Goal: Information Seeking & Learning: Learn about a topic

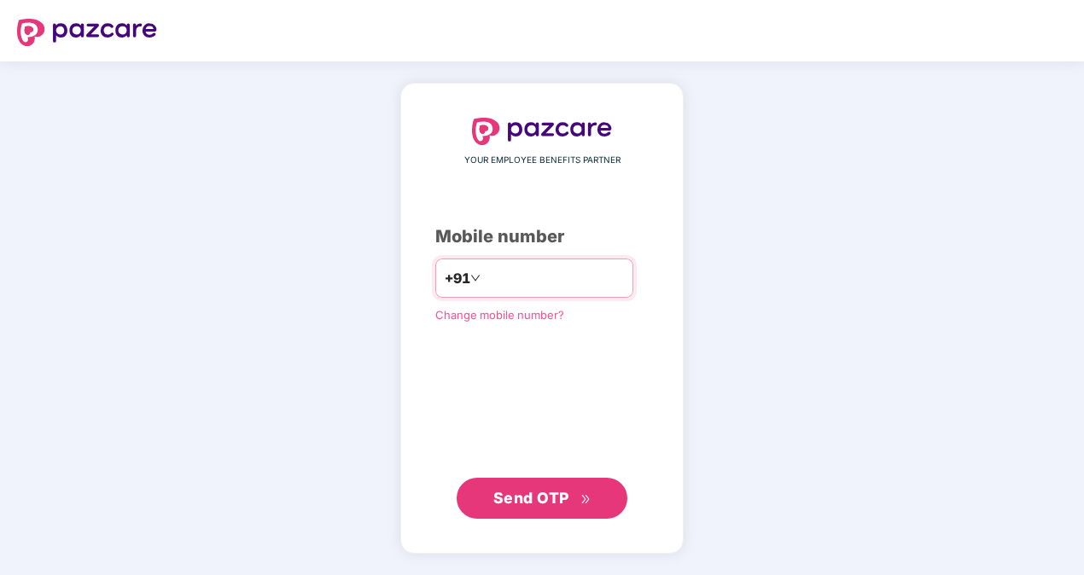
click at [517, 275] on input "number" at bounding box center [554, 278] width 140 height 27
click at [560, 280] on input "****" at bounding box center [554, 278] width 140 height 27
type input "**********"
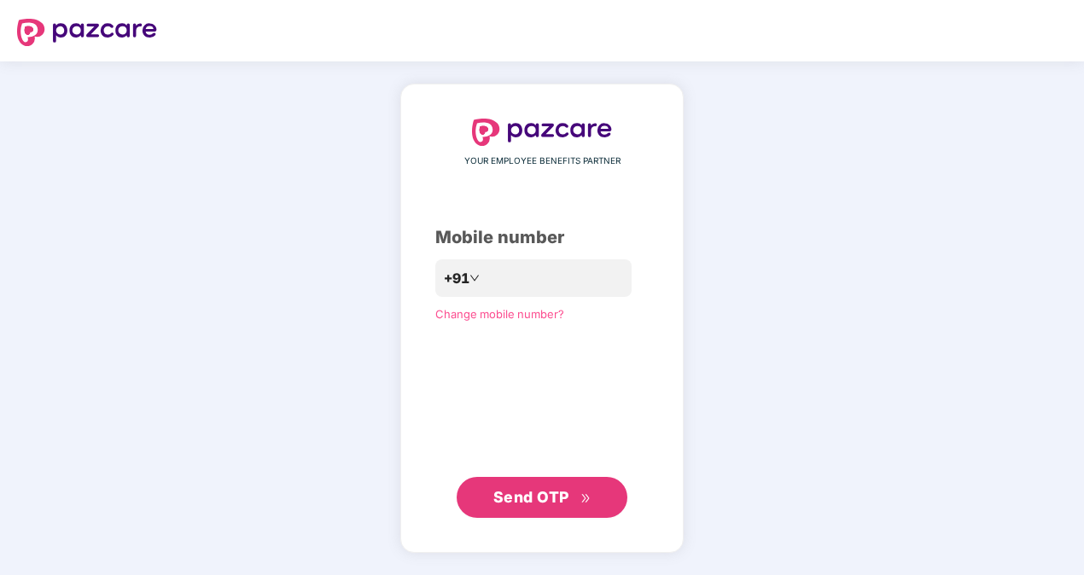
drag, startPoint x: 528, startPoint y: 417, endPoint x: 528, endPoint y: 461, distance: 44.4
click at [528, 450] on div "**********" at bounding box center [541, 318] width 213 height 399
click at [536, 489] on span "Send OTP" at bounding box center [531, 497] width 76 height 18
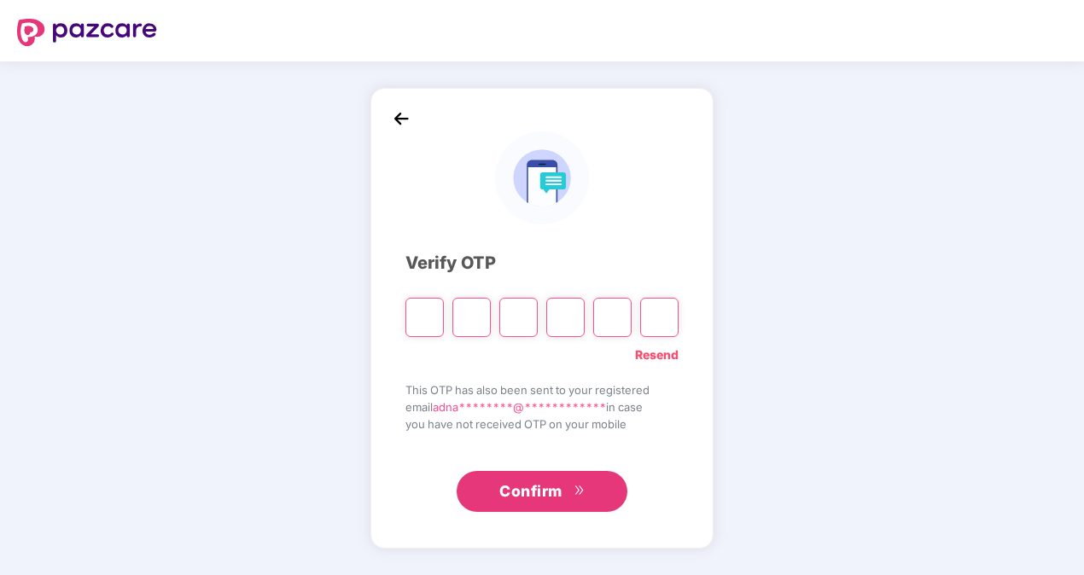
paste input "*"
type input "*"
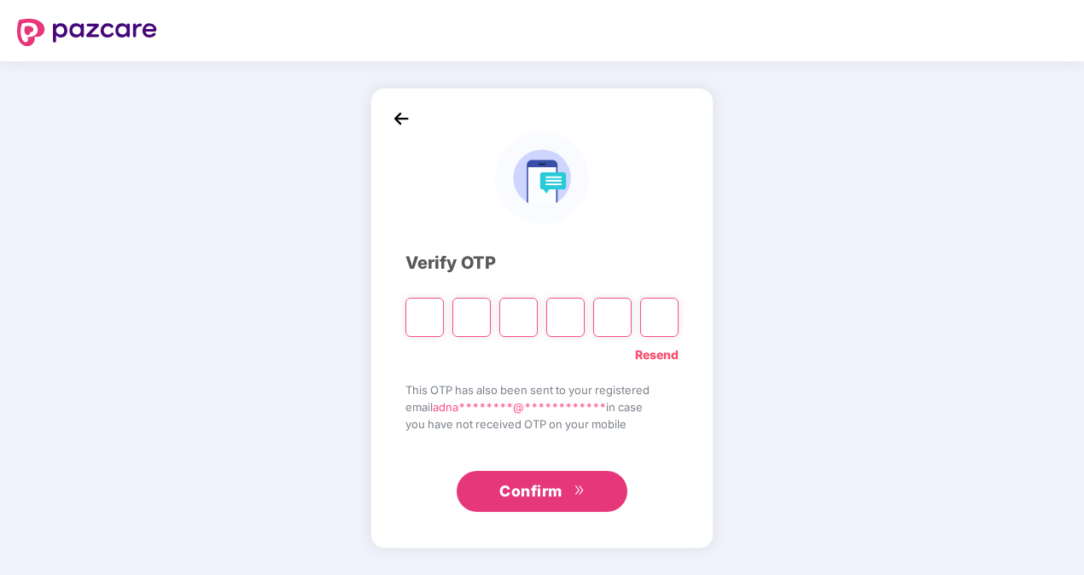
type input "*"
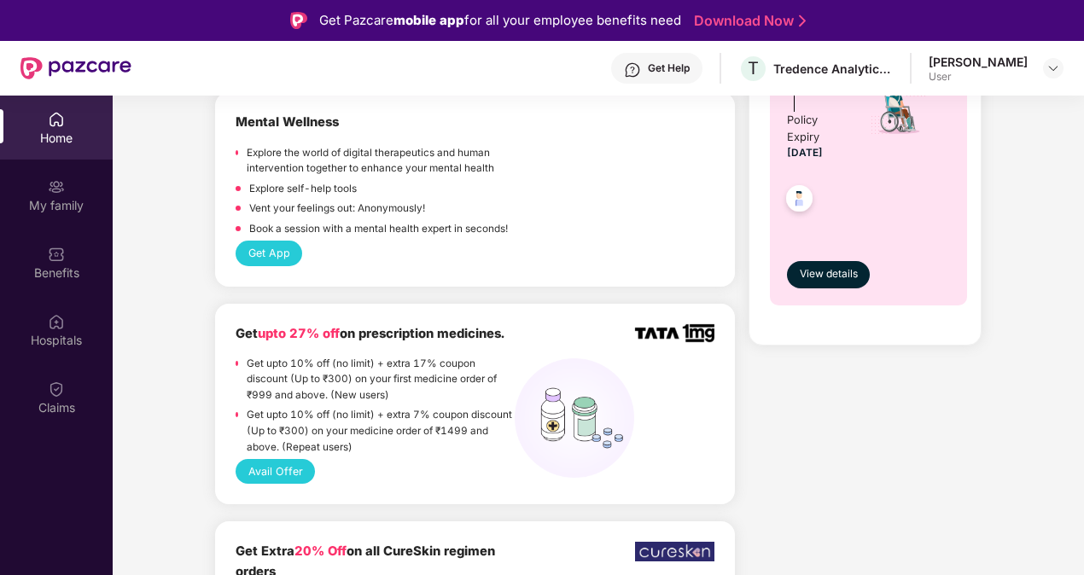
scroll to position [1366, 0]
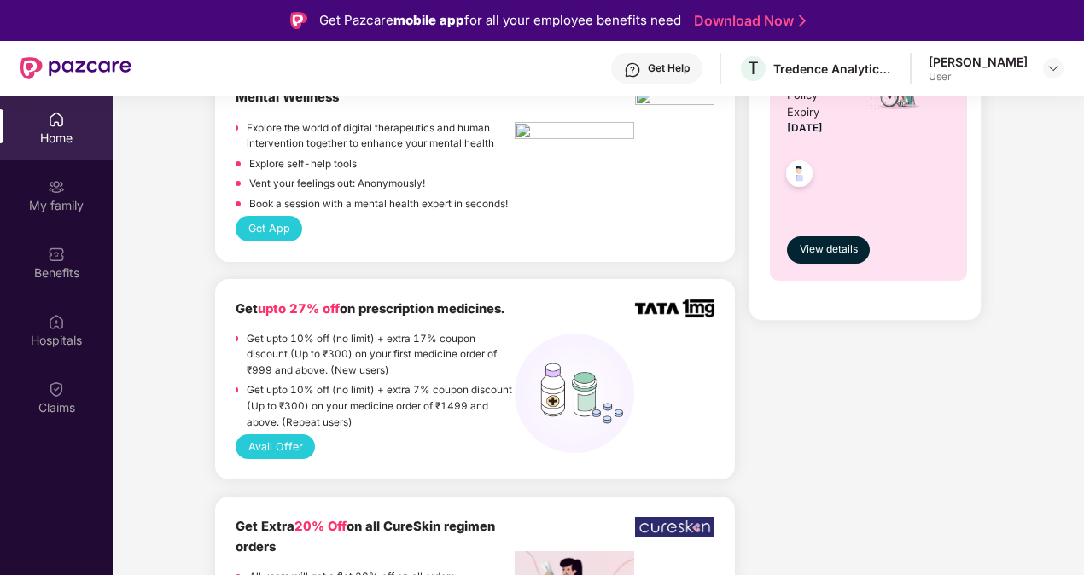
click at [249, 437] on button "Avail Offer" at bounding box center [275, 446] width 79 height 25
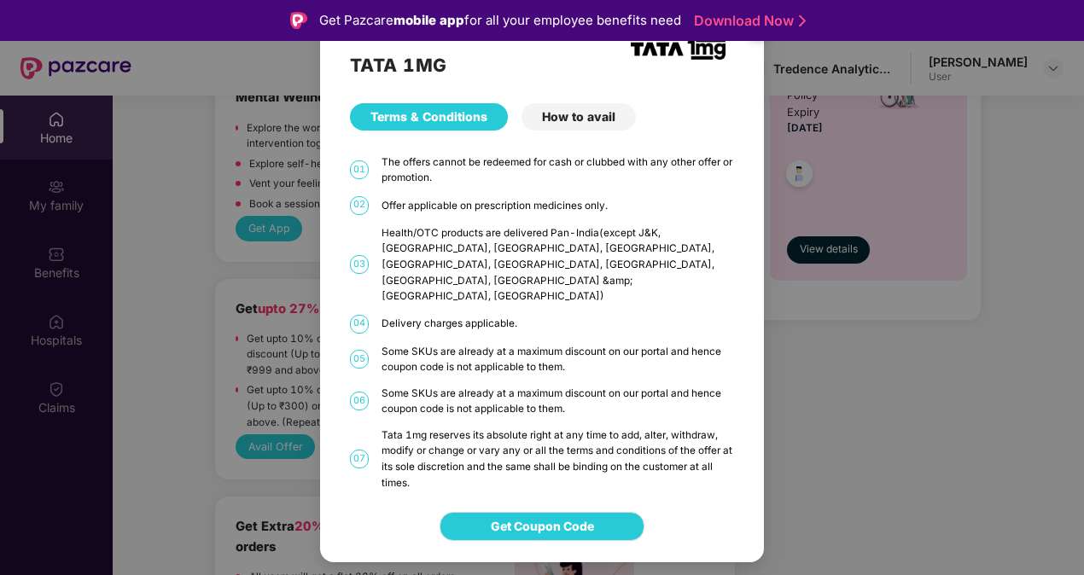
click at [538, 494] on div "Get Coupon Code" at bounding box center [542, 527] width 444 height 72
click at [538, 517] on span "Get Coupon Code" at bounding box center [542, 526] width 103 height 19
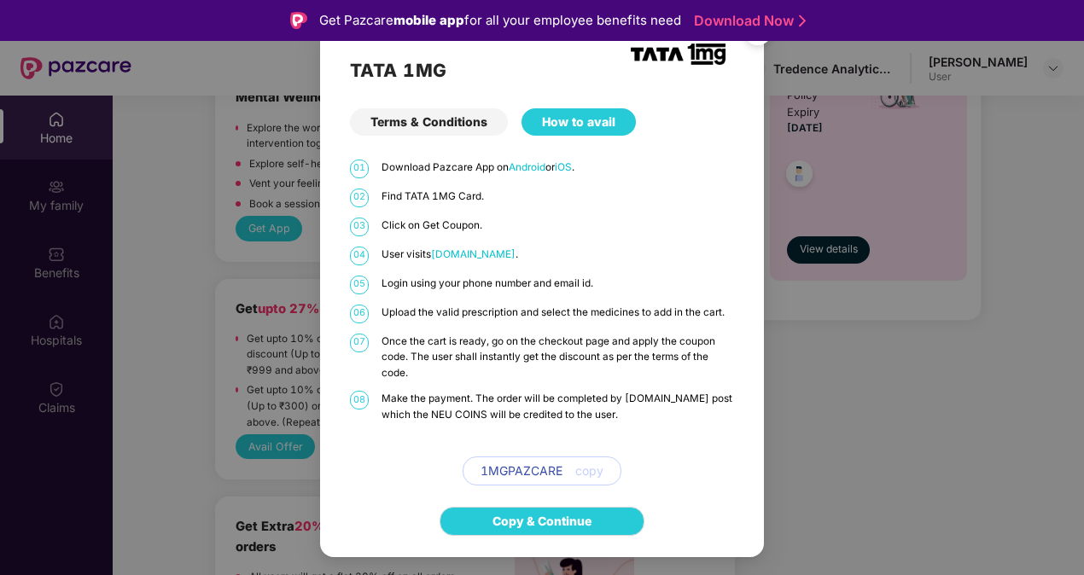
drag, startPoint x: 809, startPoint y: 304, endPoint x: 754, endPoint y: 354, distance: 74.9
click at [807, 306] on div "TATA 1MG Terms & Conditions How to avail 01 Download Pazcare App on Android or …" at bounding box center [542, 287] width 1084 height 575
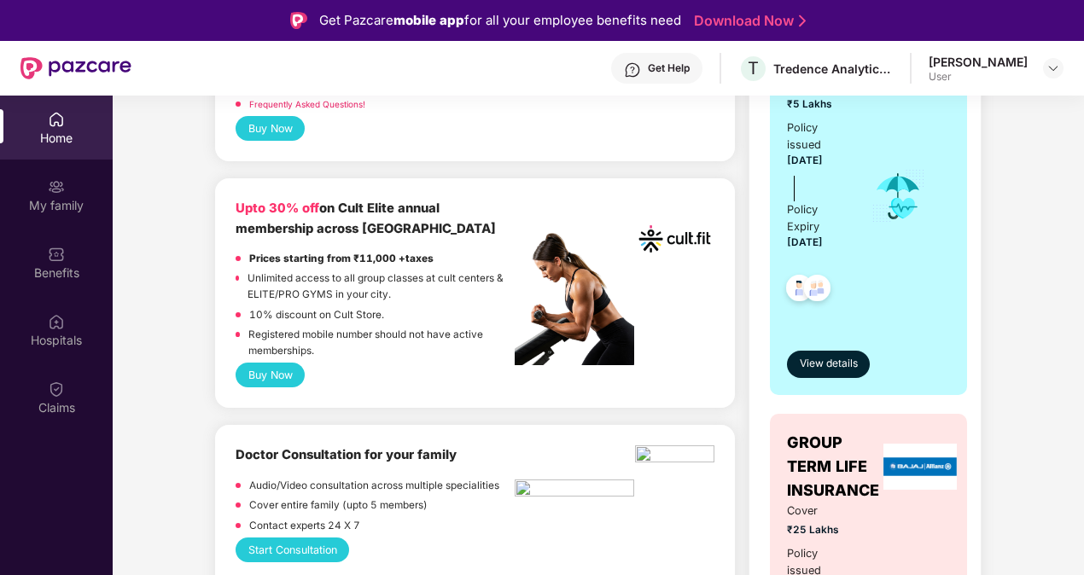
scroll to position [341, 0]
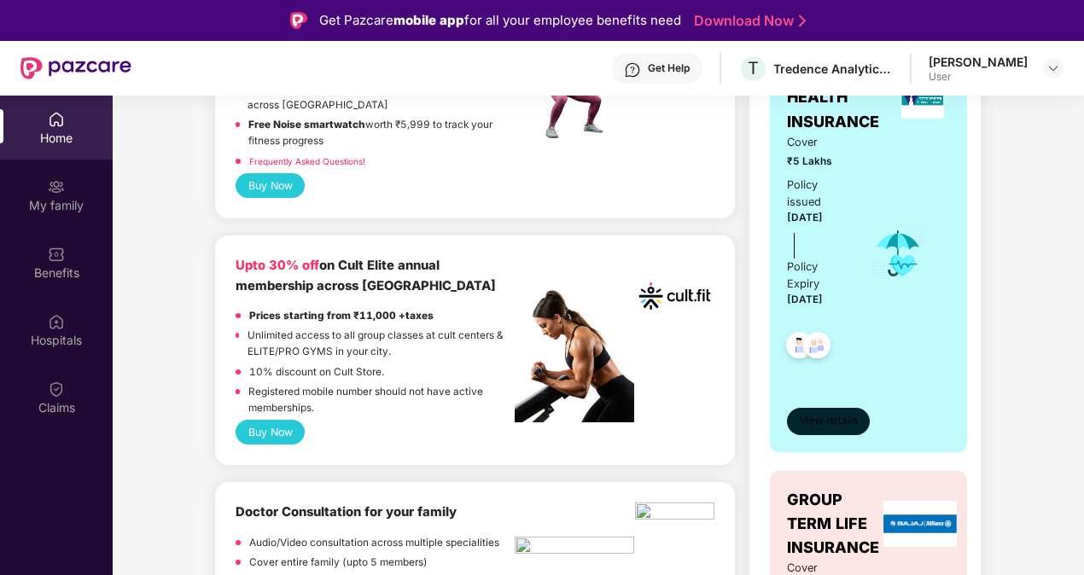
click at [835, 415] on span "View details" at bounding box center [829, 421] width 58 height 16
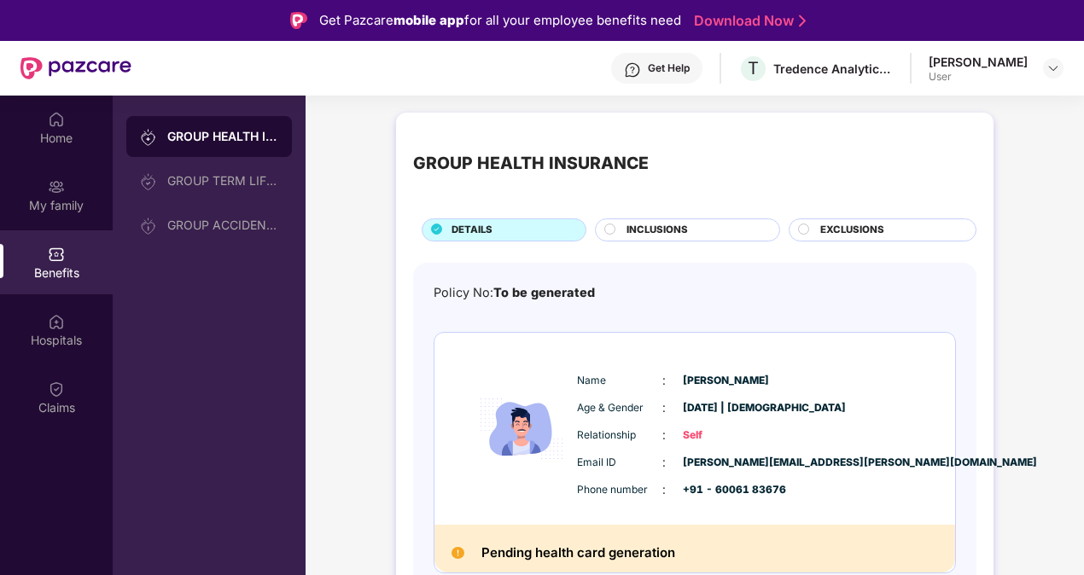
click at [998, 43] on div "Get Help T Tredence Analytics Solutions Private Limited Adnan Farooq User" at bounding box center [597, 68] width 932 height 55
click at [995, 54] on div "Adnan Farooq" at bounding box center [978, 62] width 99 height 16
click at [1058, 65] on img at bounding box center [1053, 68] width 14 height 14
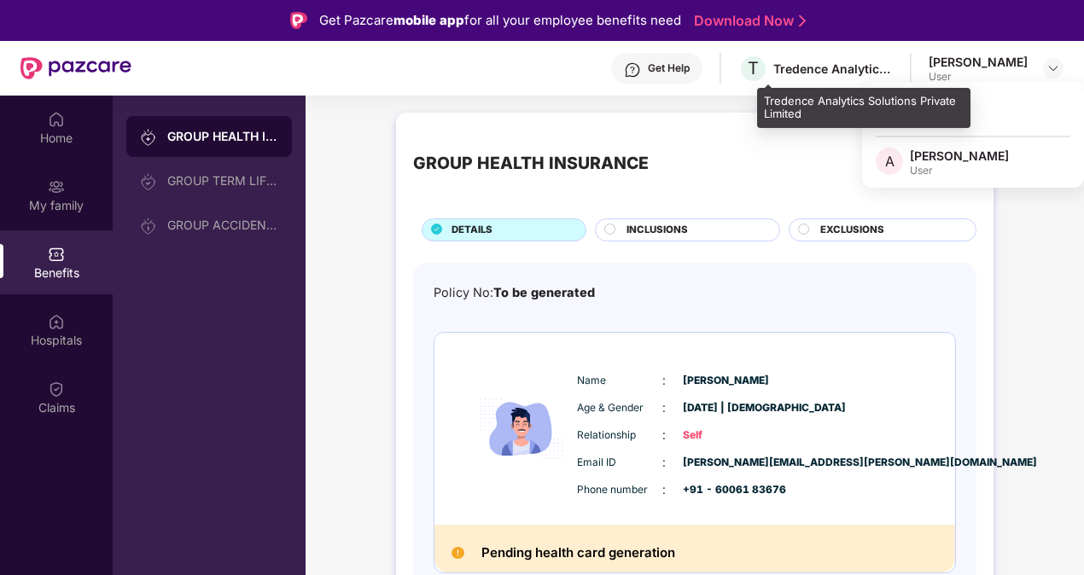
click at [833, 71] on div "Tredence Analytics Solutions Private Limited" at bounding box center [833, 69] width 120 height 16
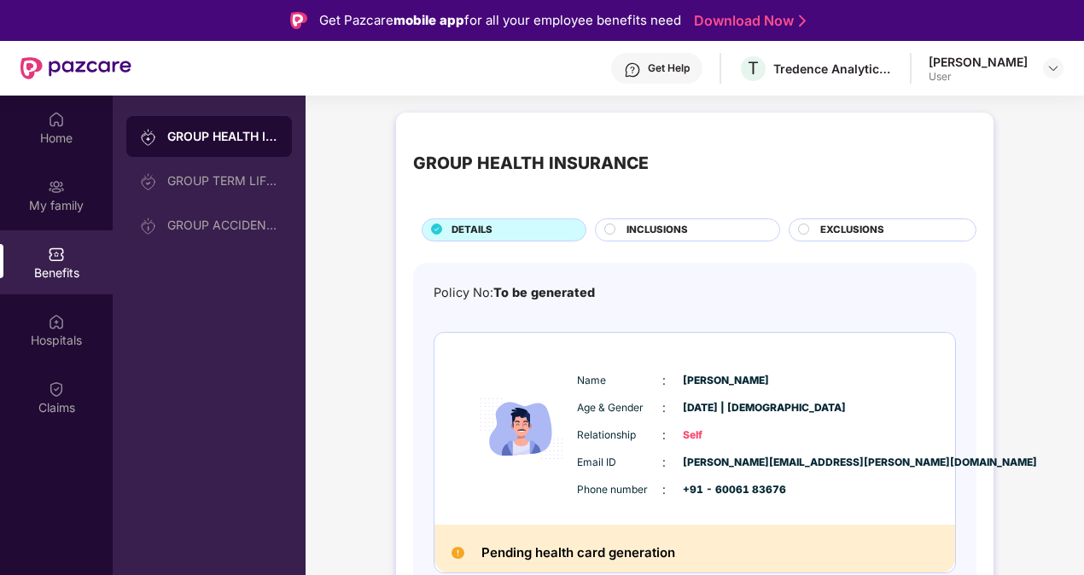
click at [640, 230] on span "INCLUSIONS" at bounding box center [657, 230] width 61 height 15
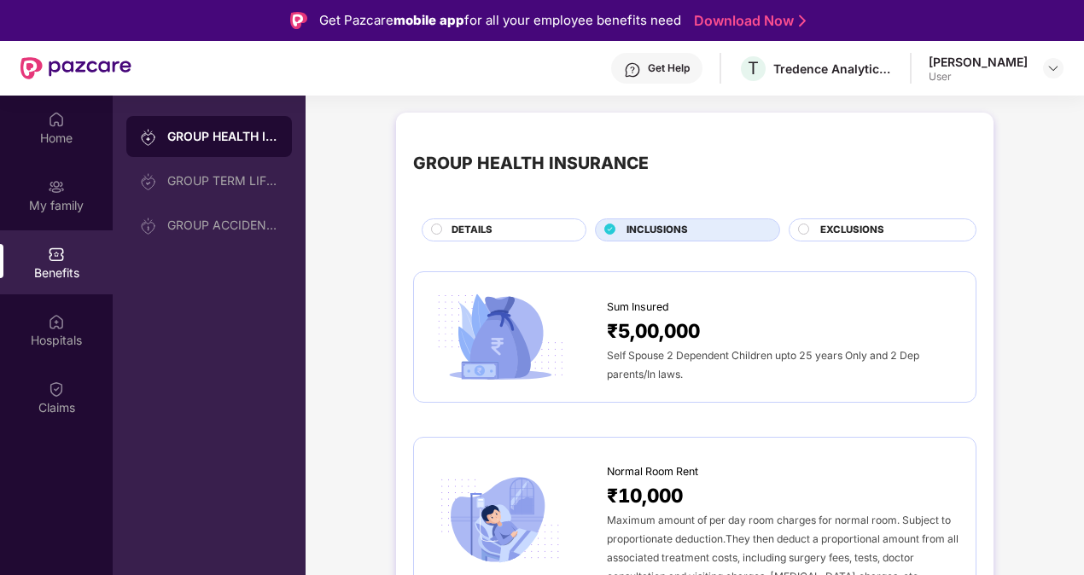
click at [799, 229] on circle at bounding box center [804, 229] width 10 height 10
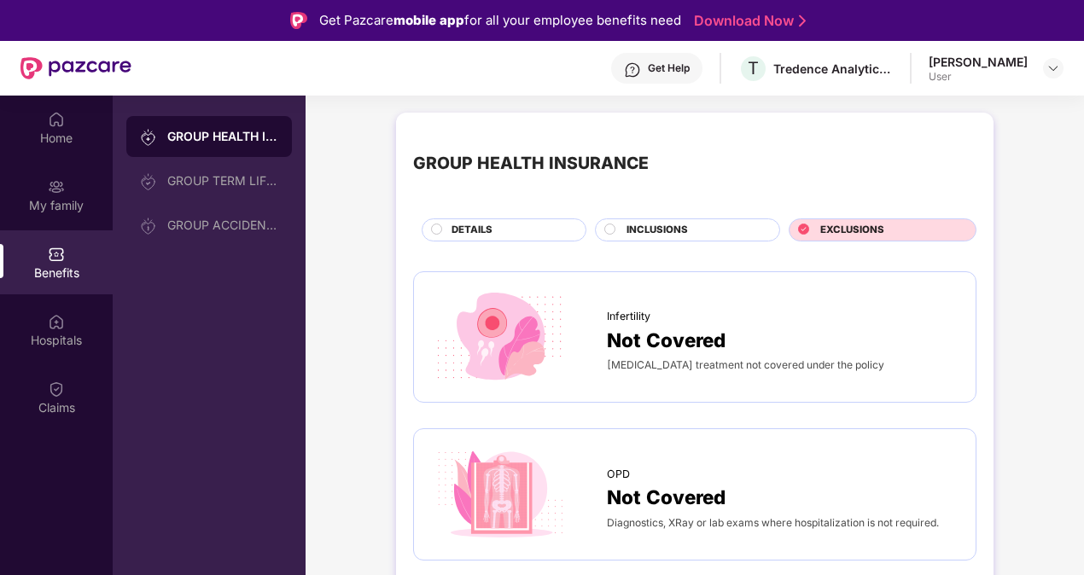
click at [623, 223] on div "INCLUSIONS" at bounding box center [694, 232] width 153 height 18
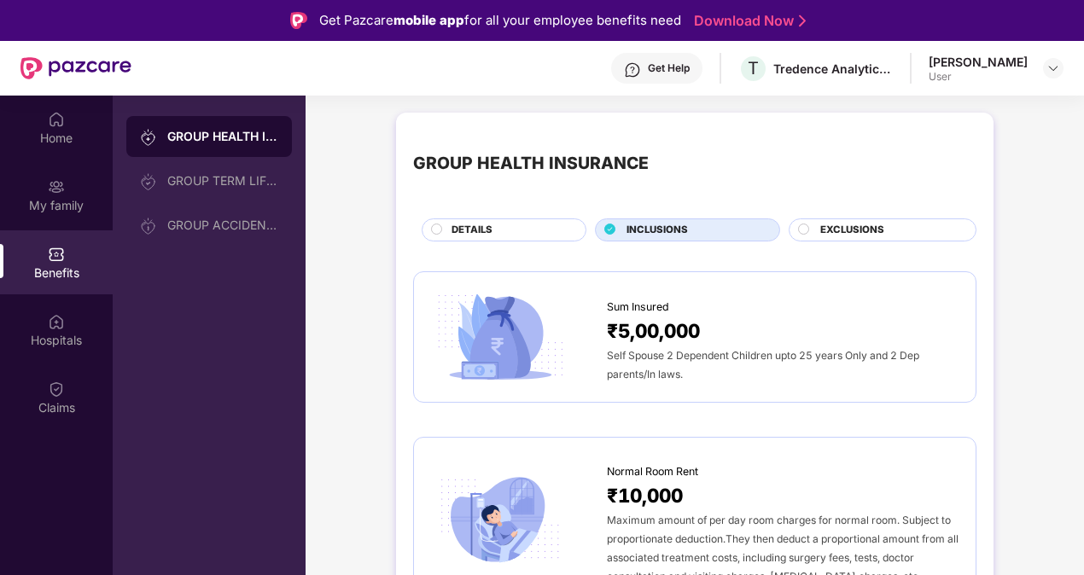
click at [571, 232] on div "DETAILS" at bounding box center [510, 232] width 134 height 18
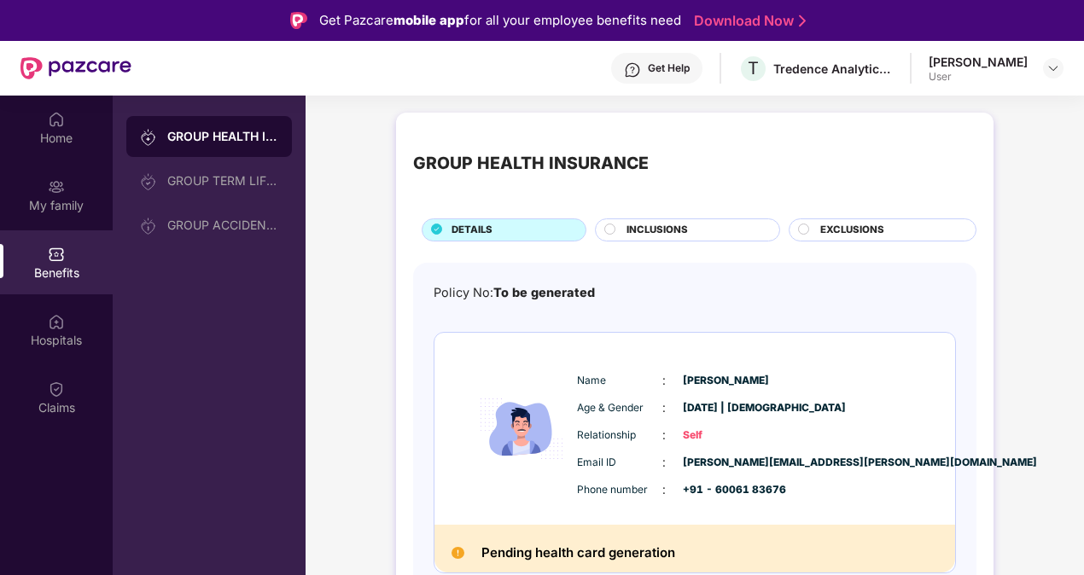
click at [707, 233] on div "INCLUSIONS" at bounding box center [694, 232] width 153 height 18
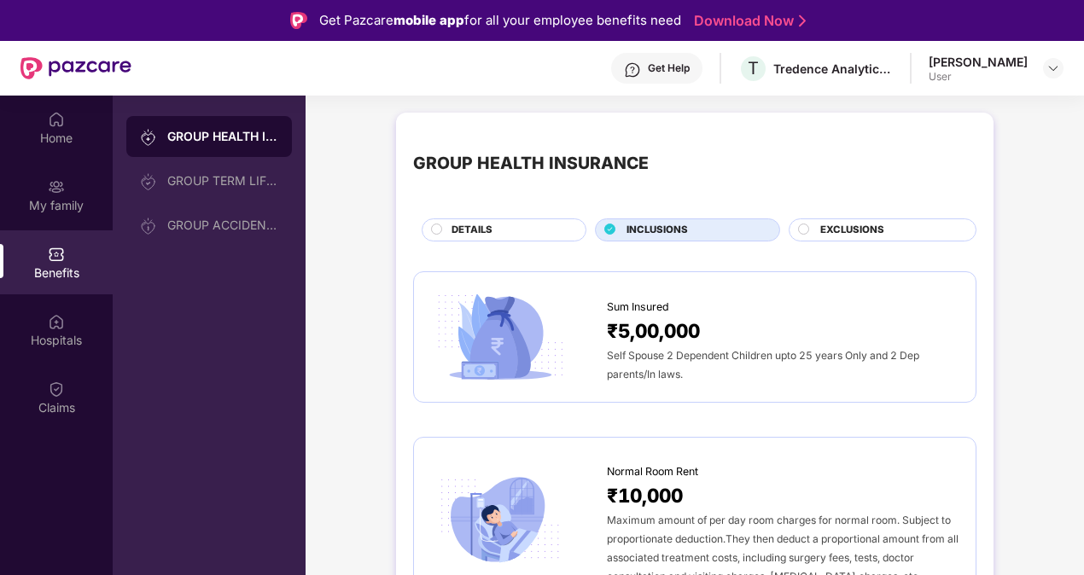
click at [557, 236] on div "DETAILS" at bounding box center [510, 232] width 134 height 18
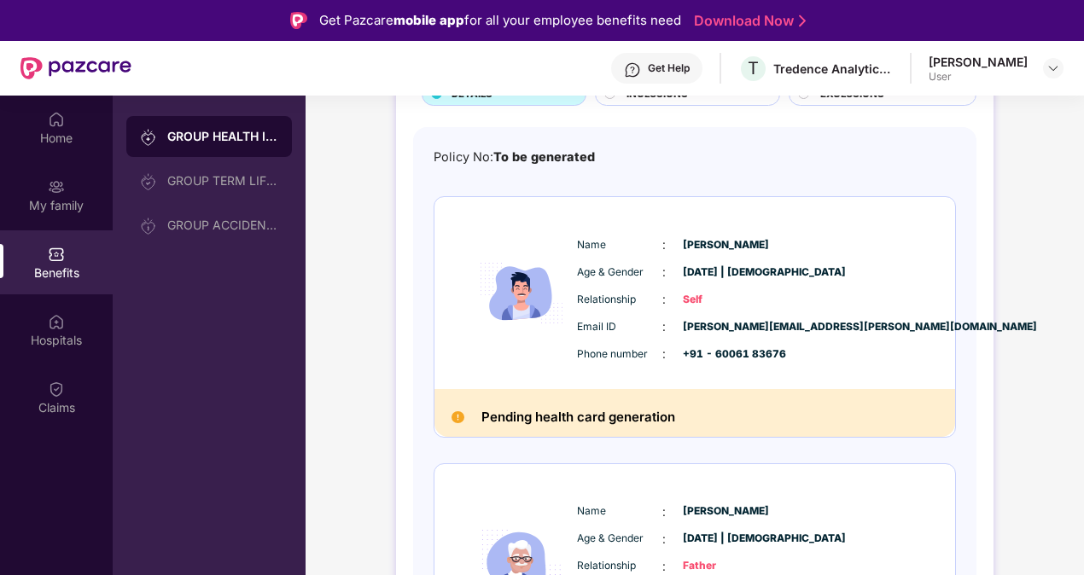
scroll to position [341, 0]
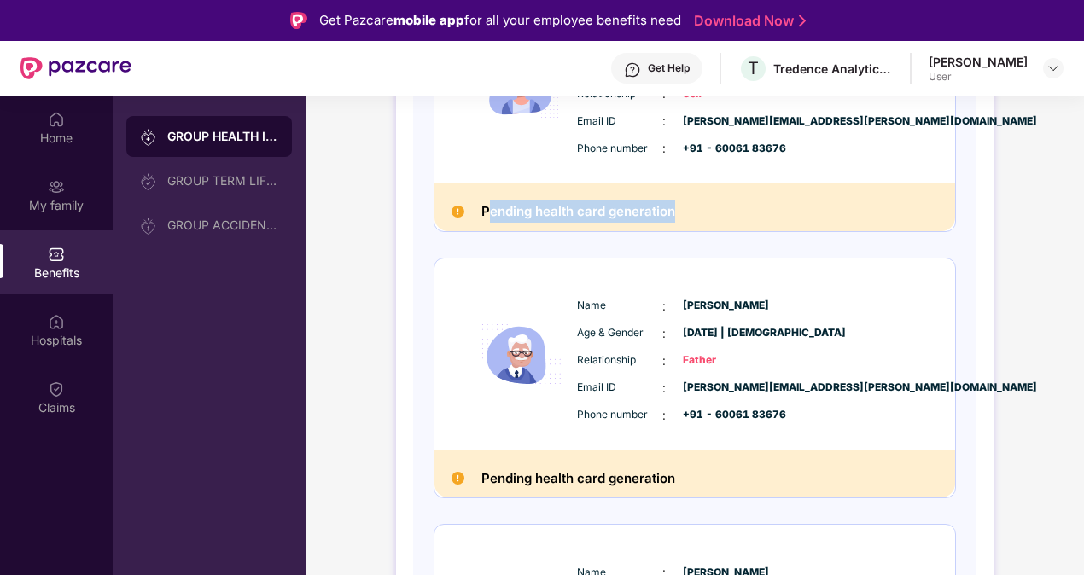
drag, startPoint x: 488, startPoint y: 207, endPoint x: 736, endPoint y: 217, distance: 247.8
click at [736, 217] on div "Pending health card generation" at bounding box center [694, 208] width 521 height 48
drag, startPoint x: 736, startPoint y: 217, endPoint x: 999, endPoint y: 62, distance: 304.9
click at [999, 62] on div "Adnan Farooq" at bounding box center [978, 62] width 99 height 16
click at [1072, 67] on header "Get Help T Tredence Analytics Solutions Private Limited Adnan Farooq User" at bounding box center [542, 68] width 1084 height 55
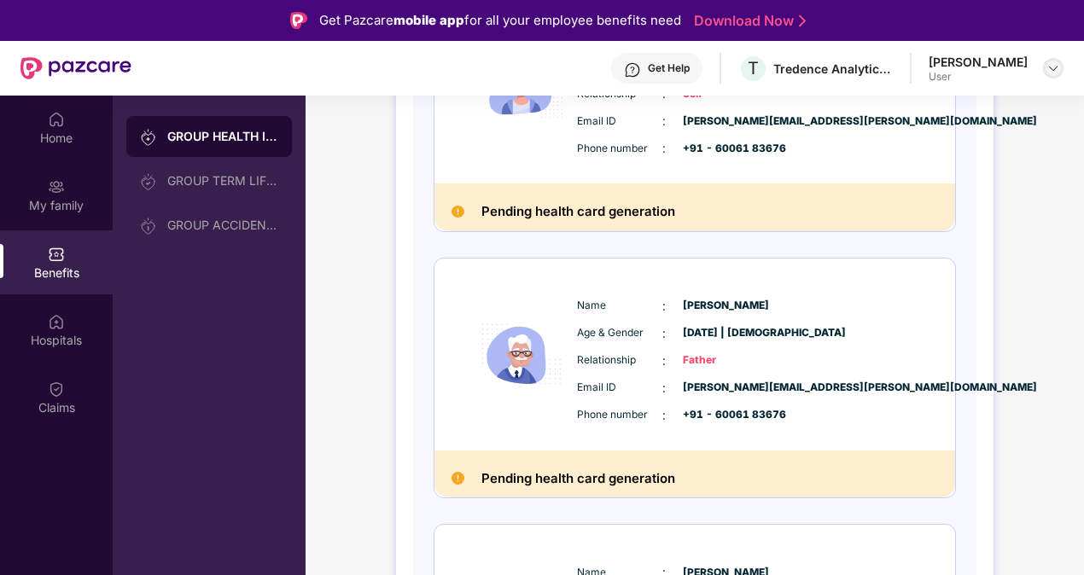
click at [1061, 71] on div at bounding box center [1053, 68] width 20 height 20
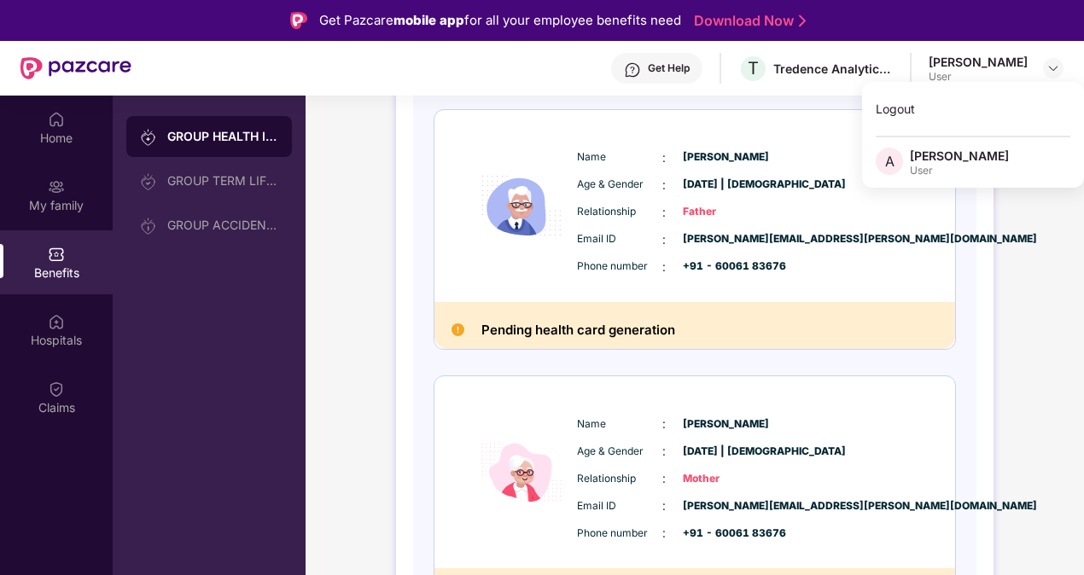
scroll to position [539, 0]
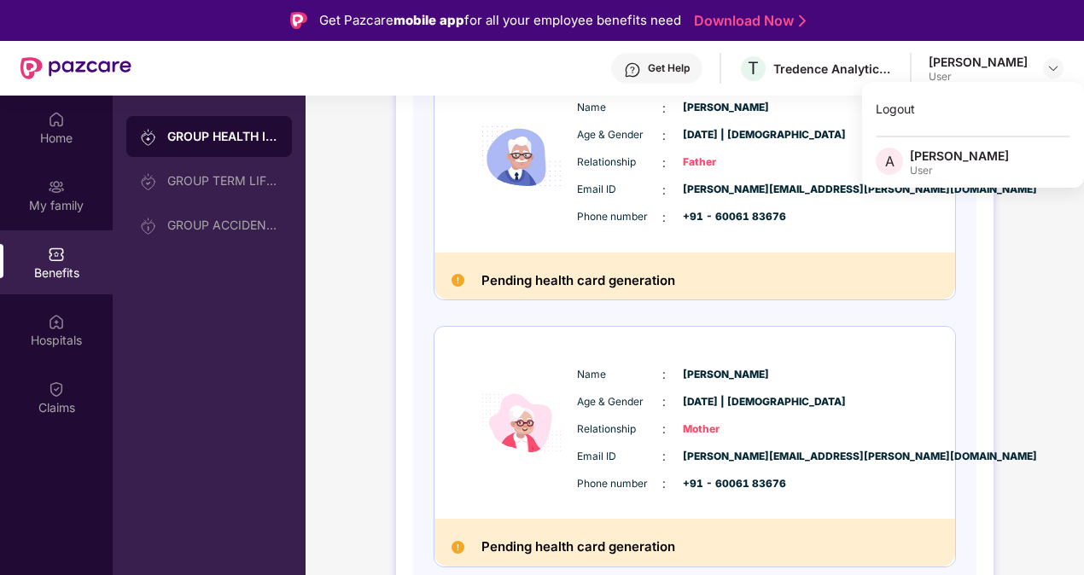
click at [656, 295] on div "Pending health card generation" at bounding box center [694, 277] width 521 height 48
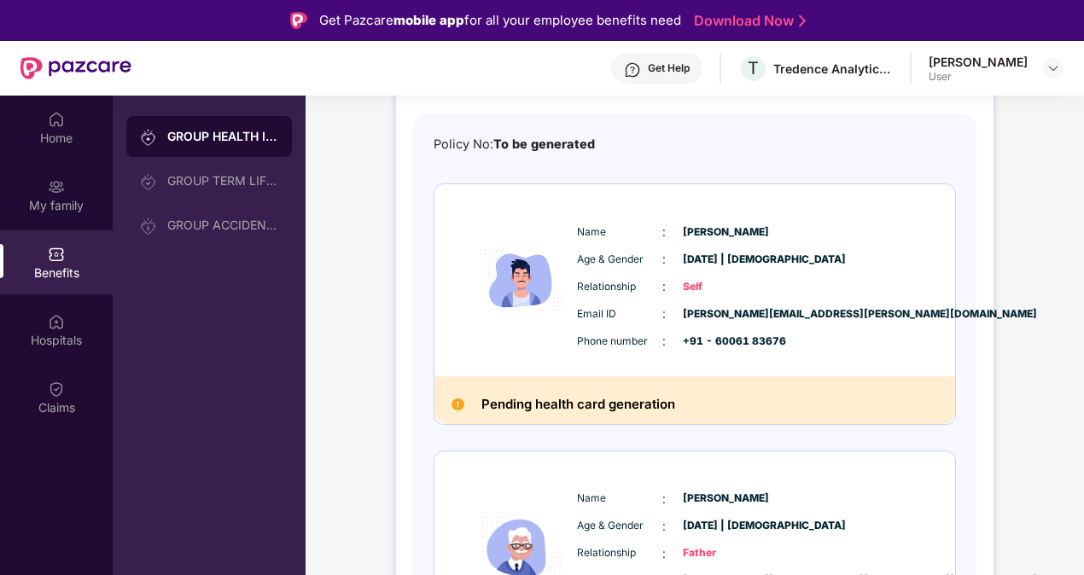
scroll to position [113, 0]
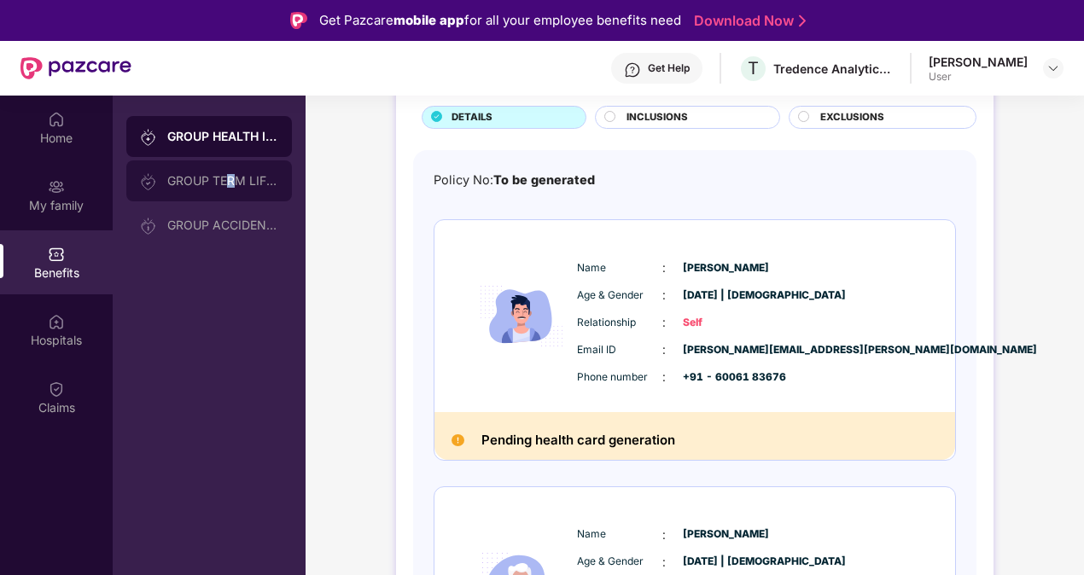
click at [233, 184] on div "GROUP TERM LIFE INSURANCE" at bounding box center [222, 181] width 111 height 14
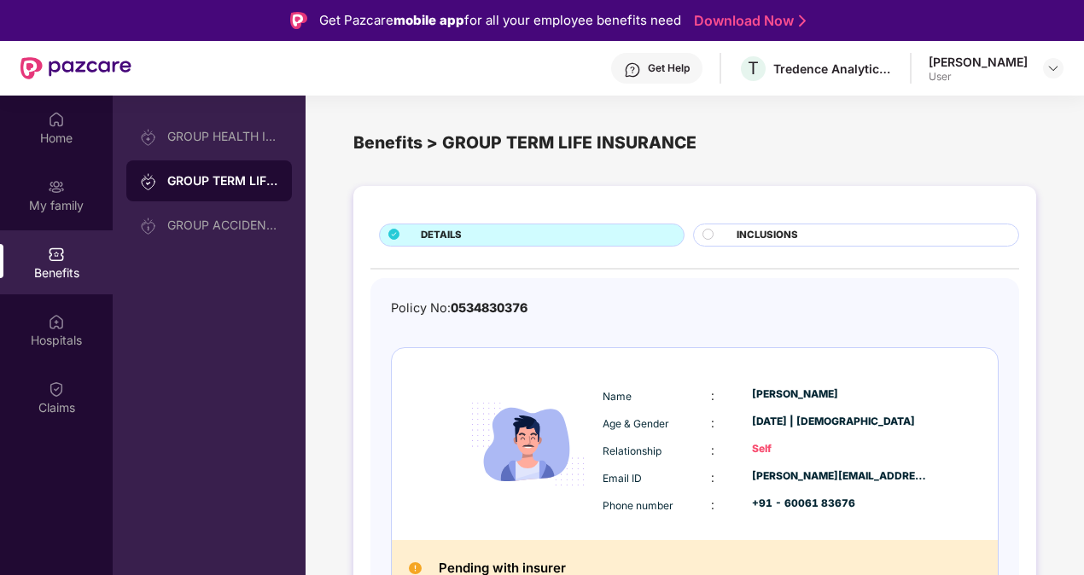
click at [758, 239] on span "INCLUSIONS" at bounding box center [767, 235] width 61 height 15
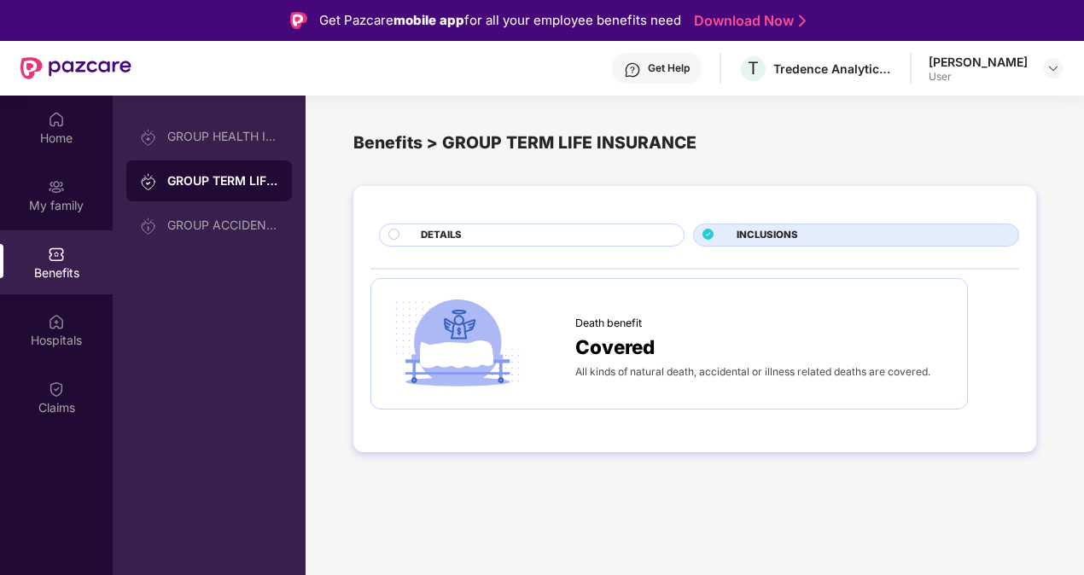
click at [465, 240] on div "DETAILS" at bounding box center [543, 237] width 263 height 18
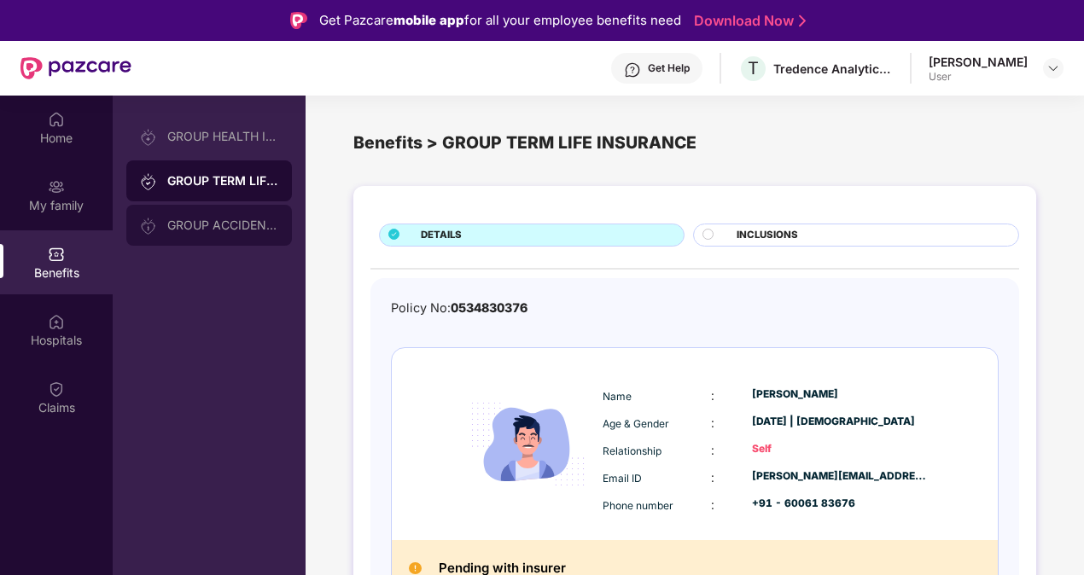
click at [266, 236] on div "GROUP ACCIDENTAL INSURANCE" at bounding box center [209, 225] width 166 height 41
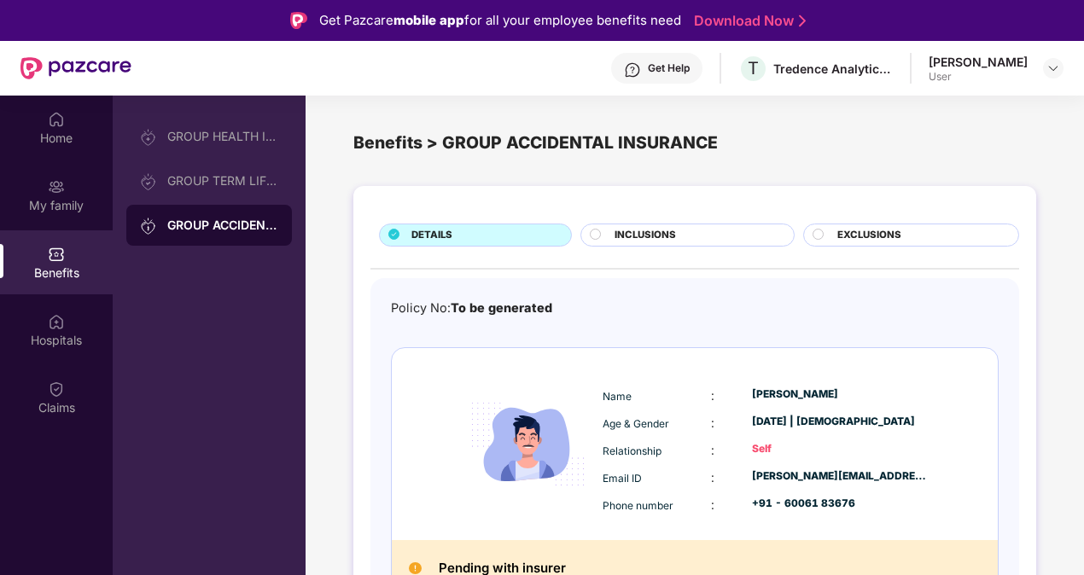
click at [840, 239] on span "EXCLUSIONS" at bounding box center [869, 235] width 64 height 15
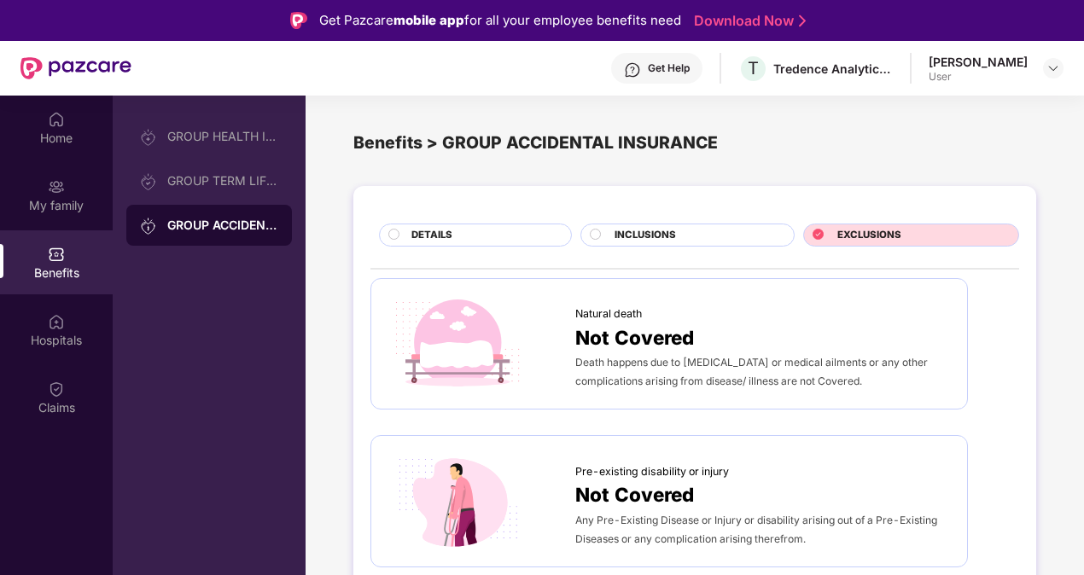
click at [749, 240] on div "INCLUSIONS" at bounding box center [695, 237] width 178 height 18
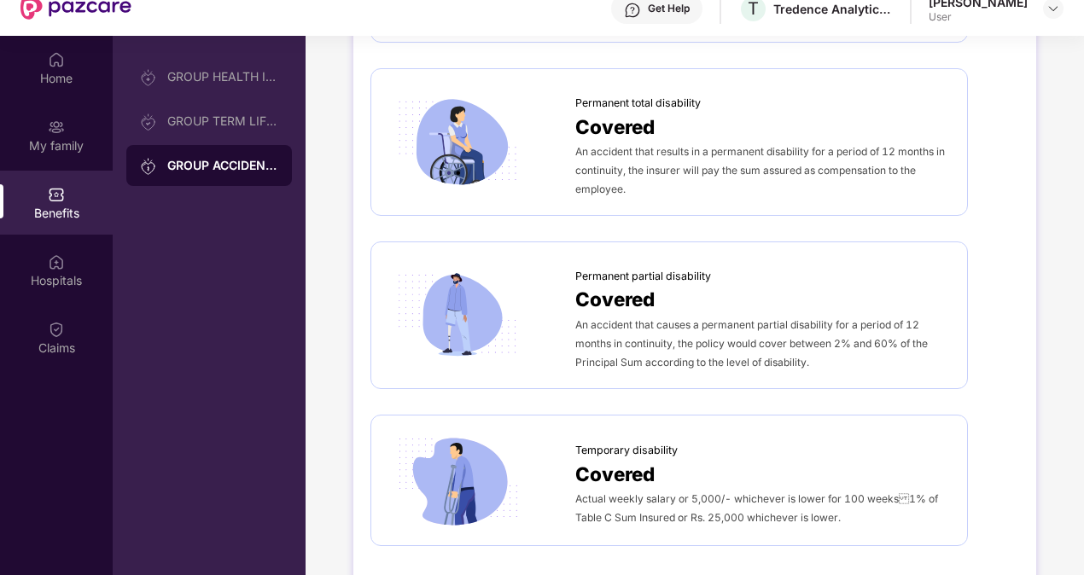
scroll to position [85, 0]
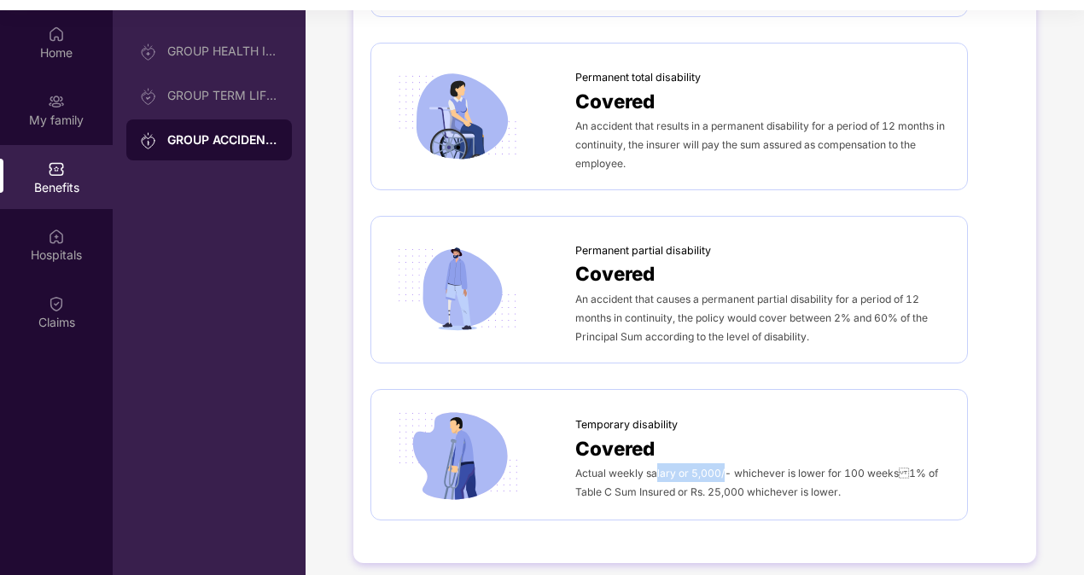
drag, startPoint x: 724, startPoint y: 471, endPoint x: 654, endPoint y: 471, distance: 70.0
click at [654, 471] on span "Actual weekly salary or 5,000/- whichever is lower for 100 weeks1% of Table C …" at bounding box center [756, 483] width 363 height 32
click at [656, 472] on span "Actual weekly salary or 5,000/- whichever is lower for 100 weeks1% of Table C …" at bounding box center [756, 483] width 363 height 32
click at [777, 467] on span "Actual weekly salary or 5,000/- whichever is lower for 100 weeks1% of Table C …" at bounding box center [756, 483] width 363 height 32
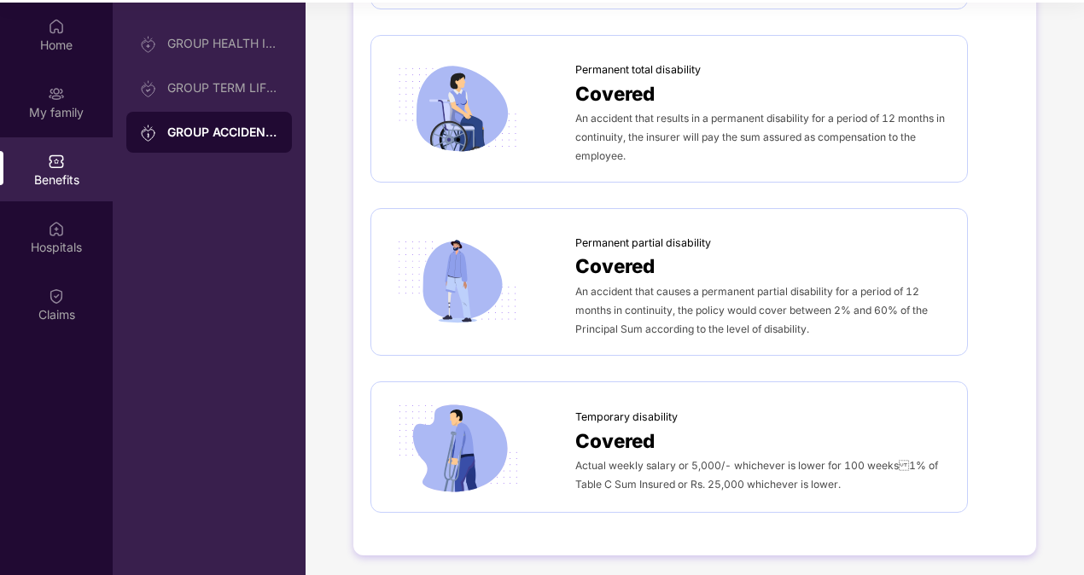
scroll to position [96, 0]
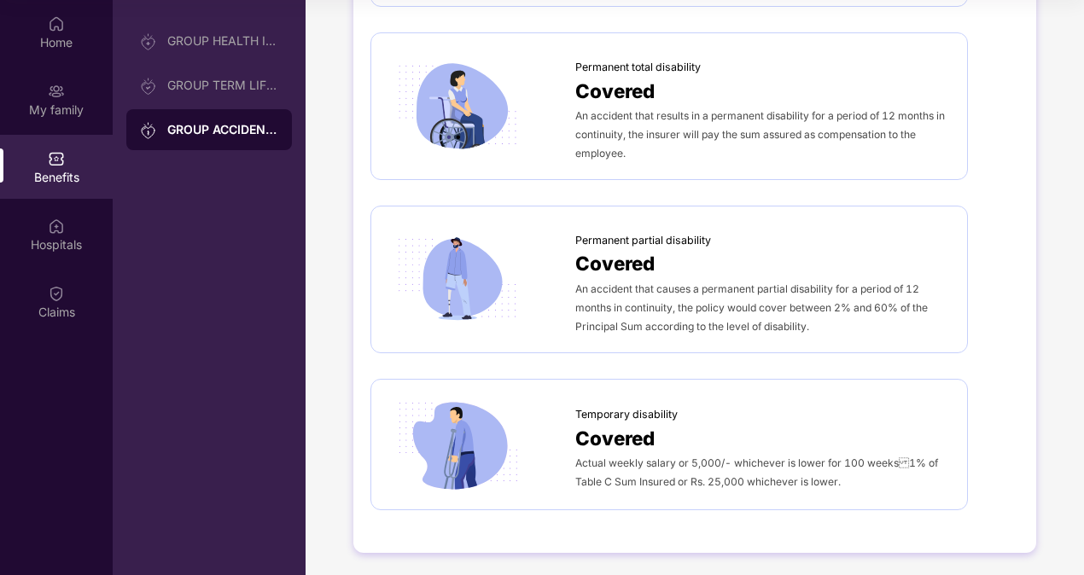
click at [719, 486] on div "Actual weekly salary or 5,000/- whichever is lower for 100 weeks1% of Table C …" at bounding box center [762, 472] width 375 height 38
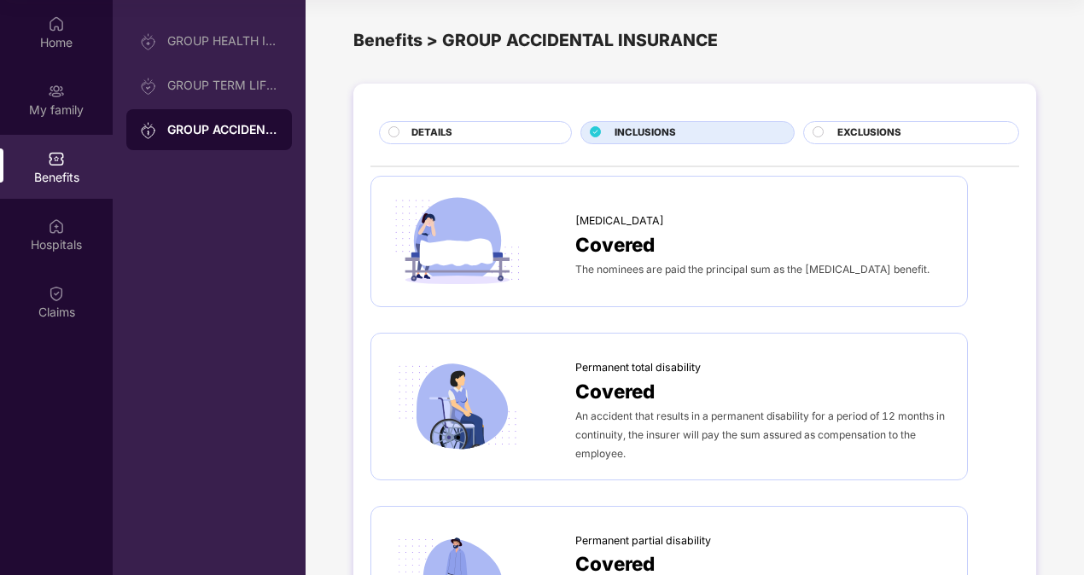
scroll to position [0, 0]
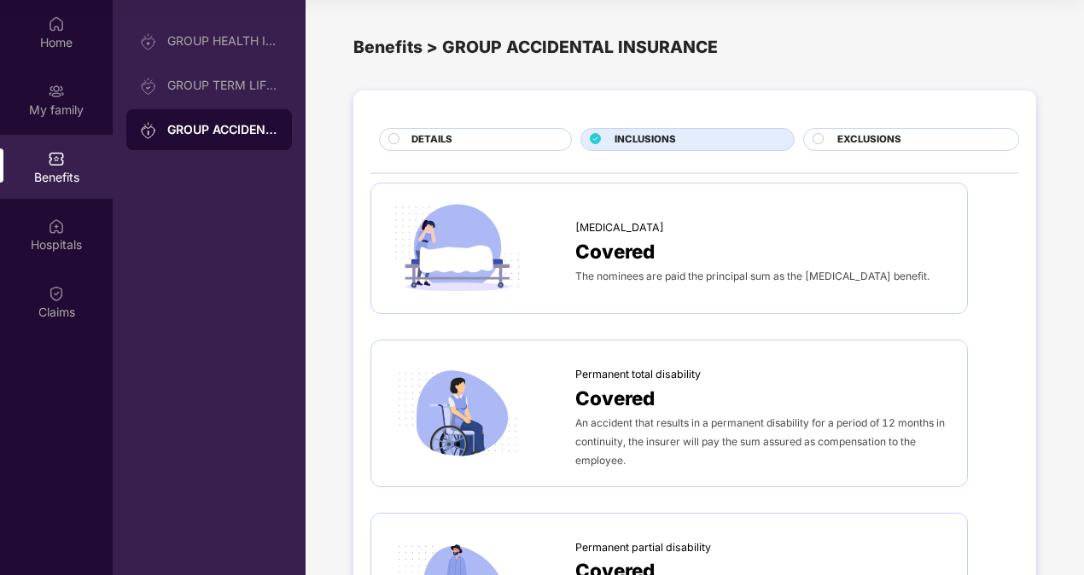
click at [526, 147] on div "DETAILS" at bounding box center [483, 141] width 160 height 18
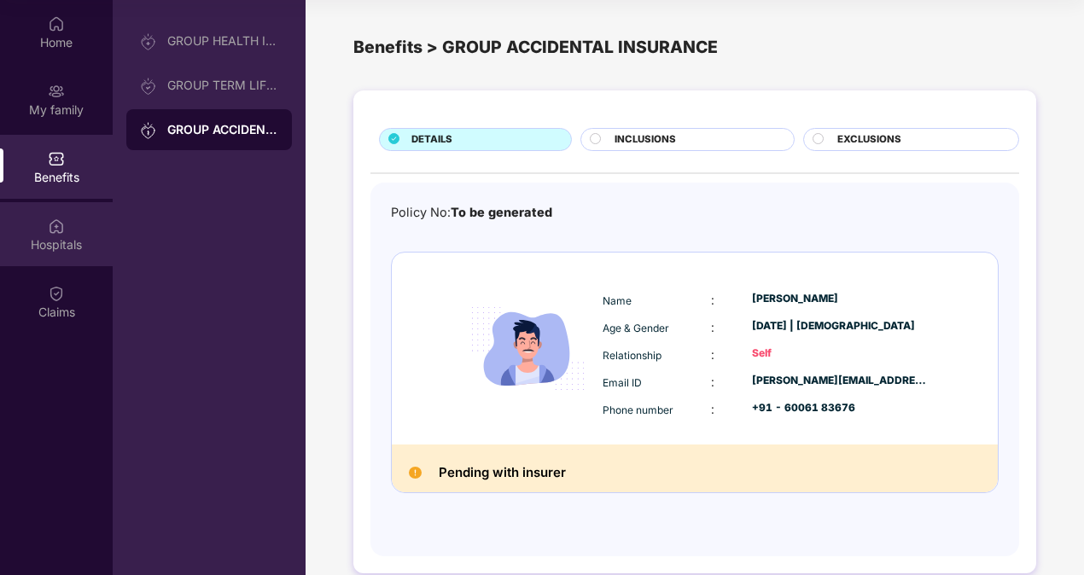
click at [61, 225] on img at bounding box center [56, 226] width 17 height 17
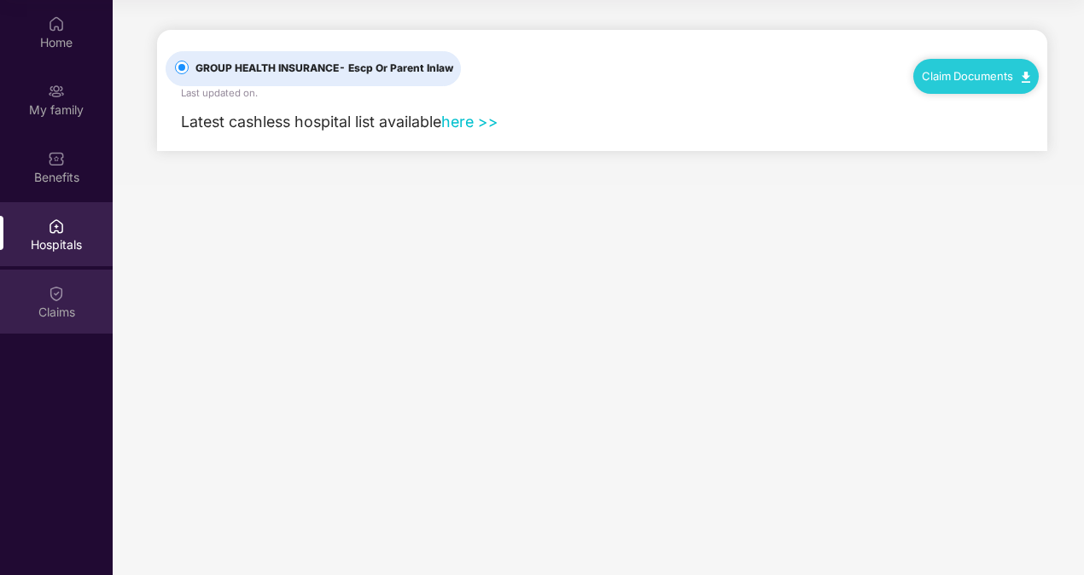
click at [79, 297] on div "Claims" at bounding box center [56, 302] width 113 height 64
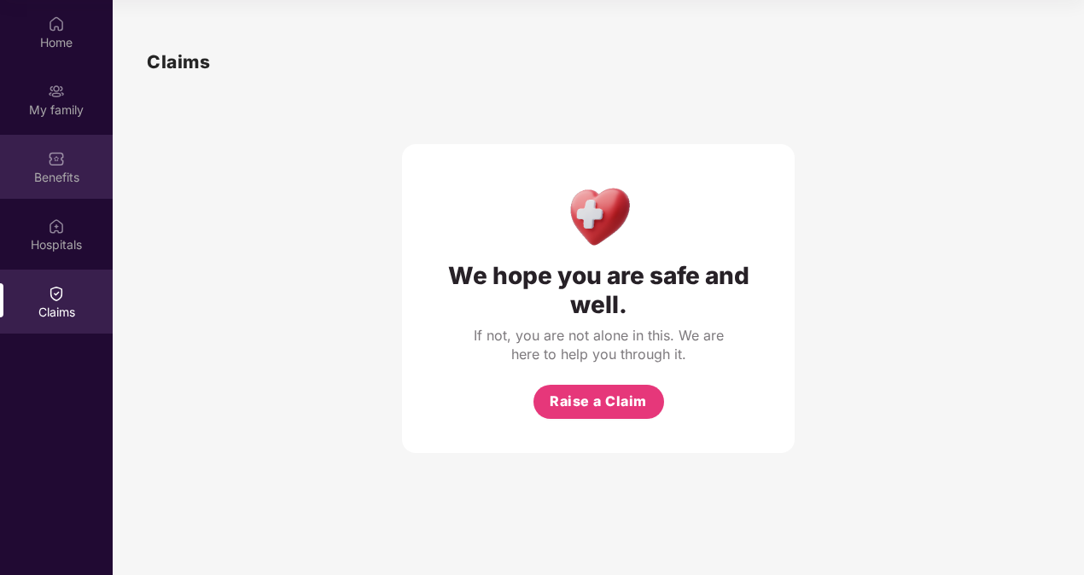
click at [76, 193] on div "Benefits" at bounding box center [56, 167] width 113 height 64
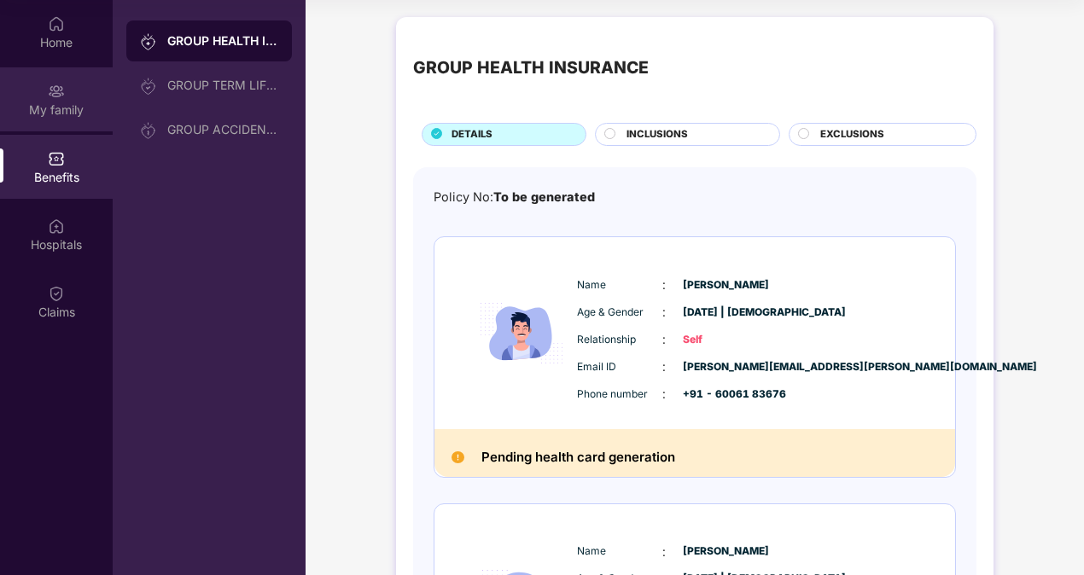
click at [82, 127] on div "My family" at bounding box center [56, 99] width 113 height 64
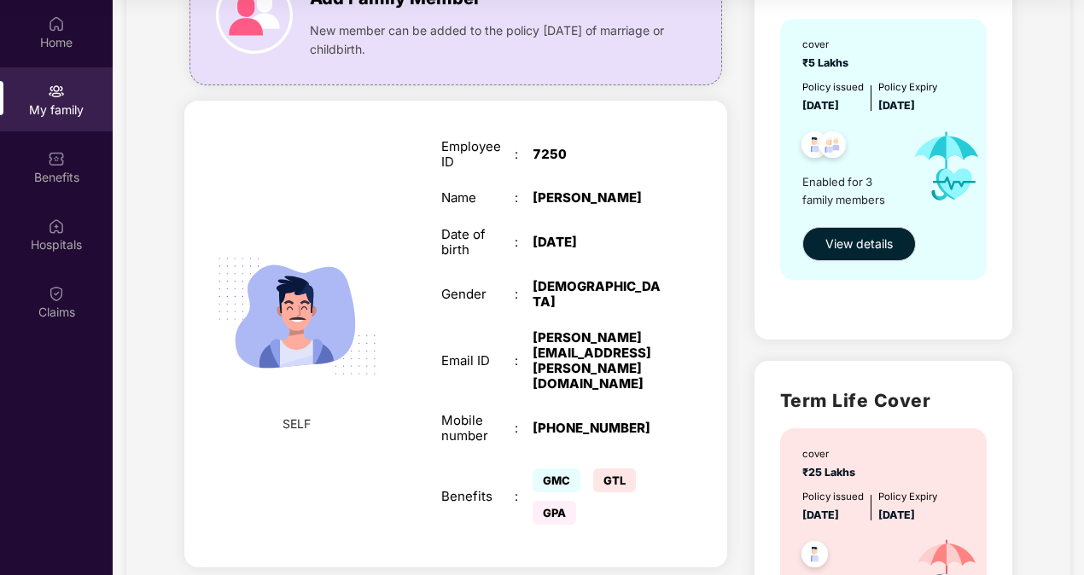
scroll to position [171, 0]
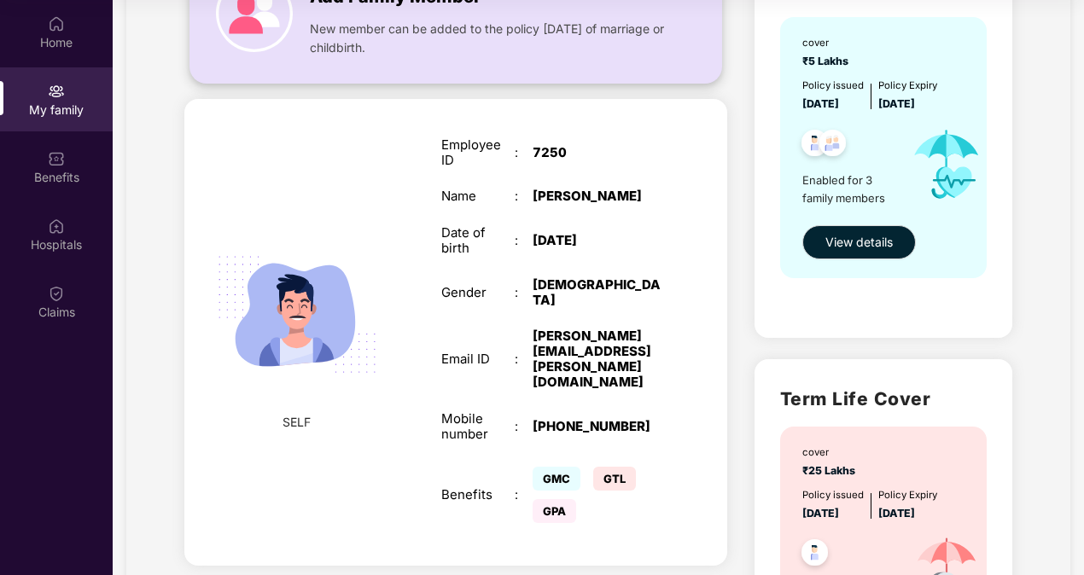
click at [248, 38] on img at bounding box center [254, 13] width 77 height 77
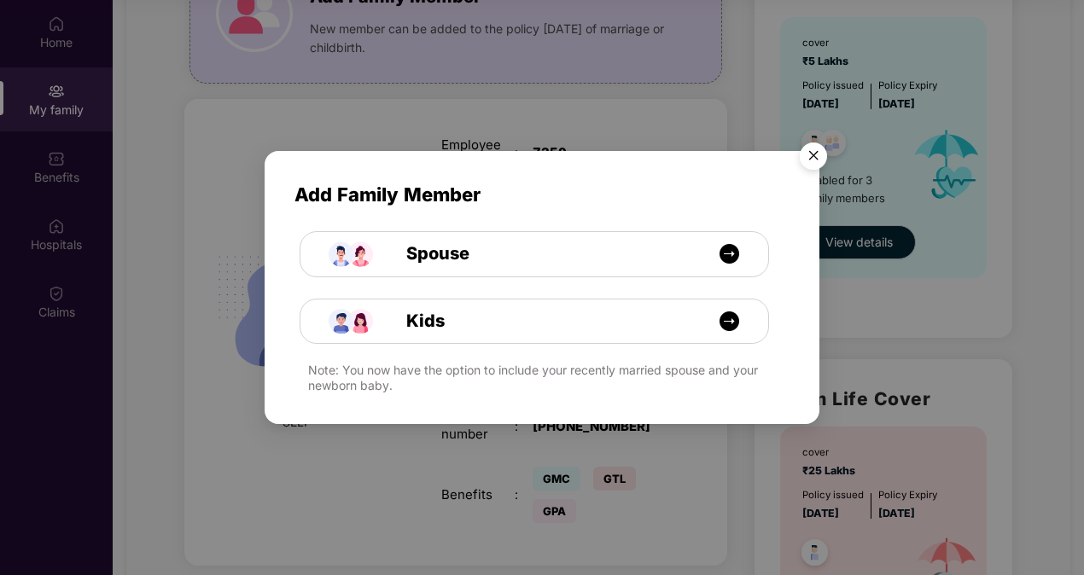
click at [819, 162] on img "Close" at bounding box center [814, 159] width 48 height 48
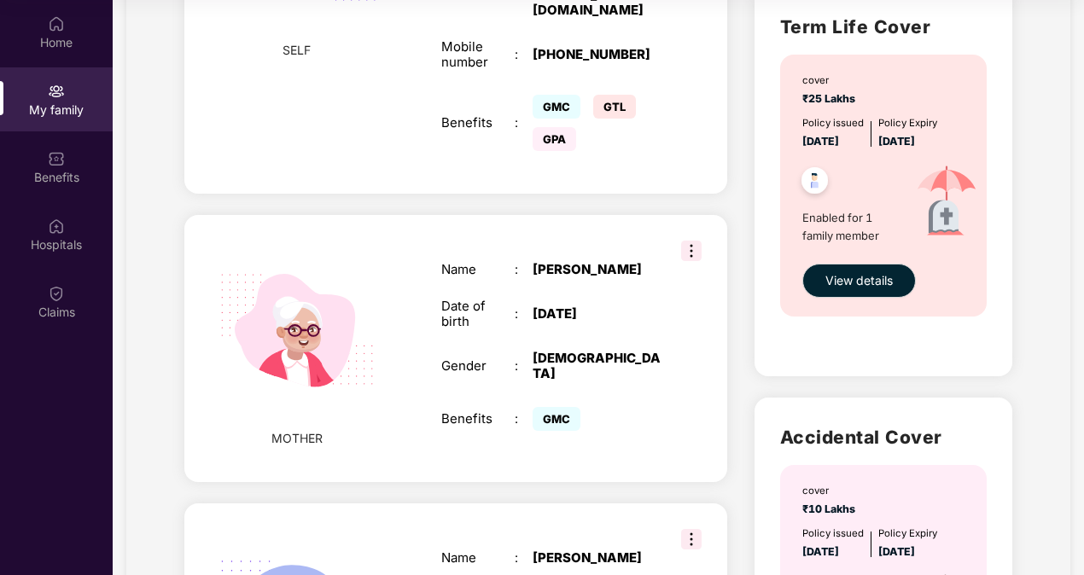
scroll to position [512, 0]
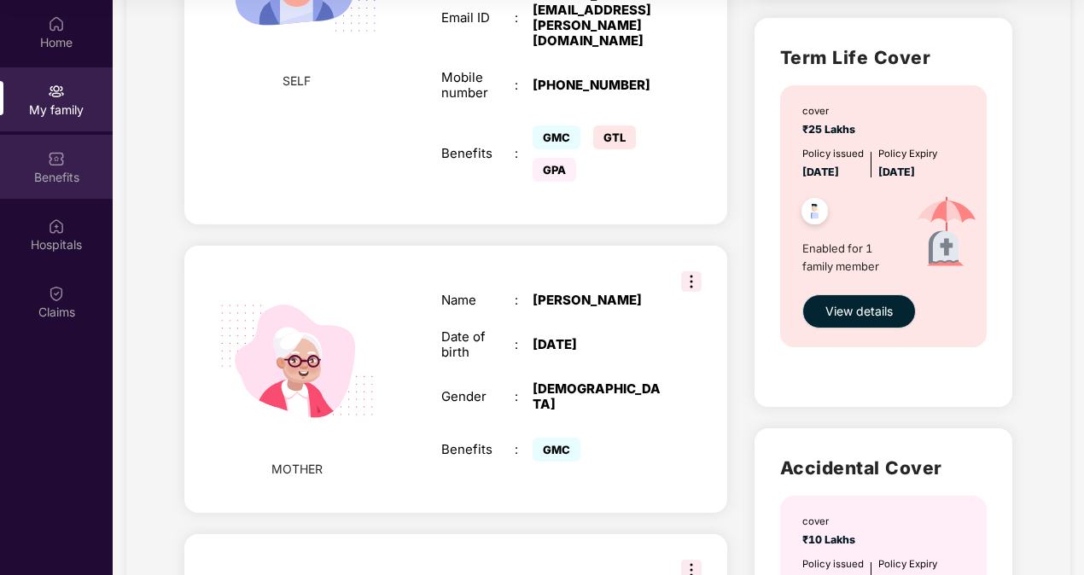
click at [79, 164] on div "Benefits" at bounding box center [56, 167] width 113 height 64
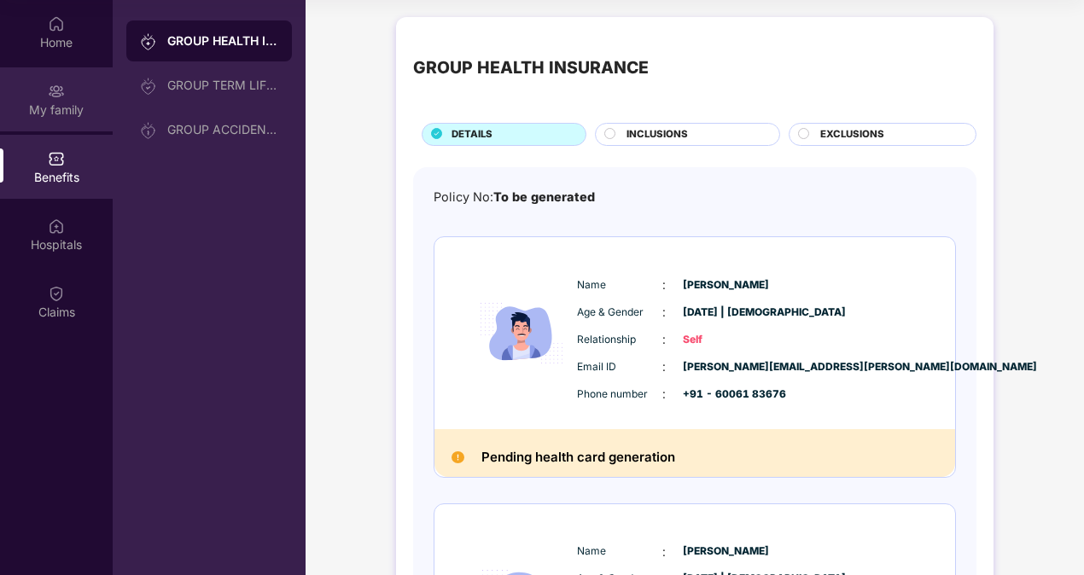
click at [106, 96] on div "My family" at bounding box center [56, 99] width 113 height 64
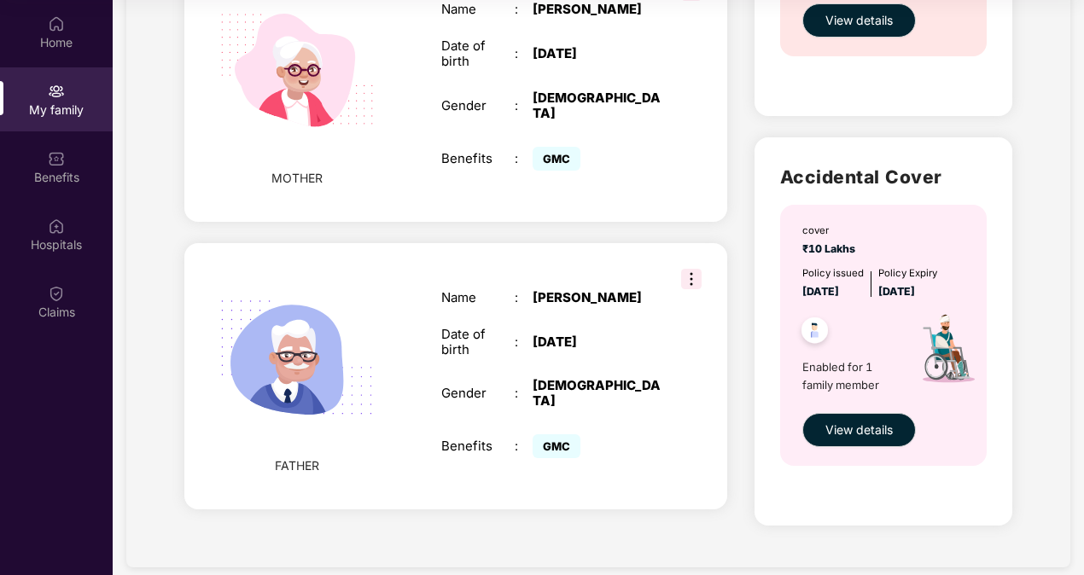
scroll to position [823, 0]
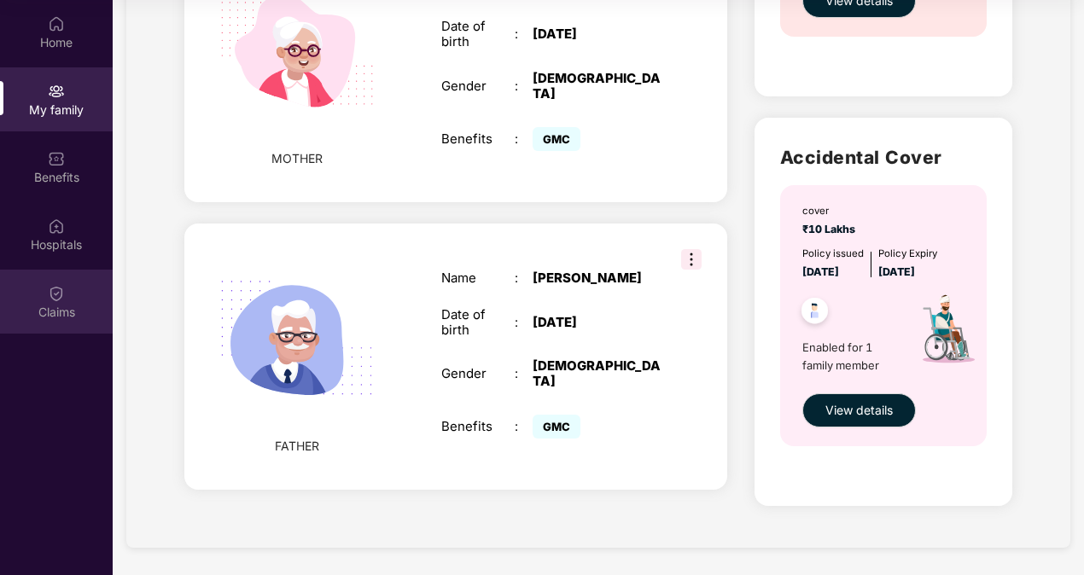
click at [76, 294] on div "Claims" at bounding box center [56, 302] width 113 height 64
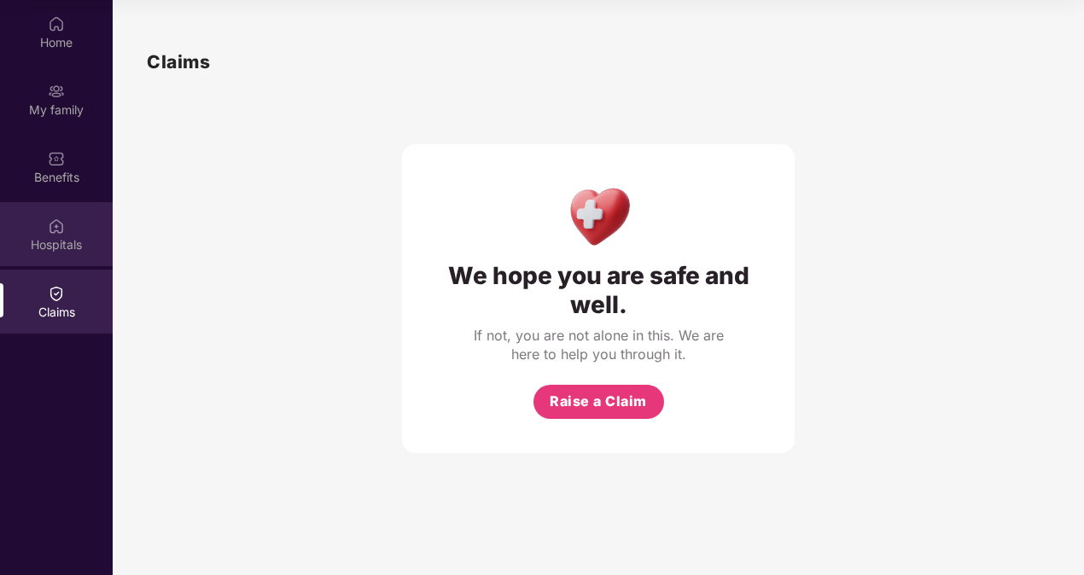
click at [44, 232] on div "Hospitals" at bounding box center [56, 234] width 113 height 64
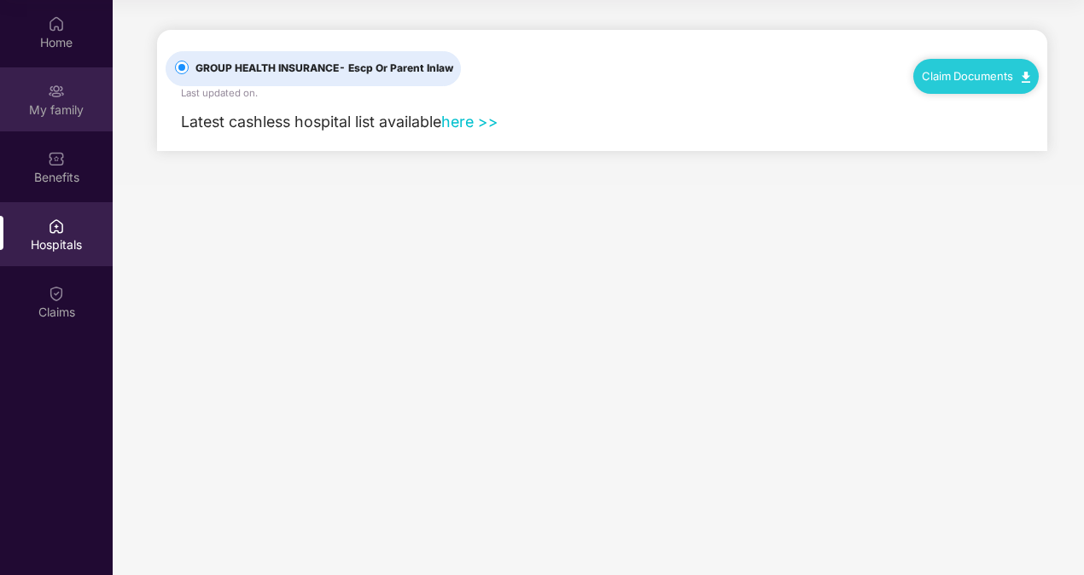
click at [60, 111] on div "My family" at bounding box center [56, 110] width 113 height 17
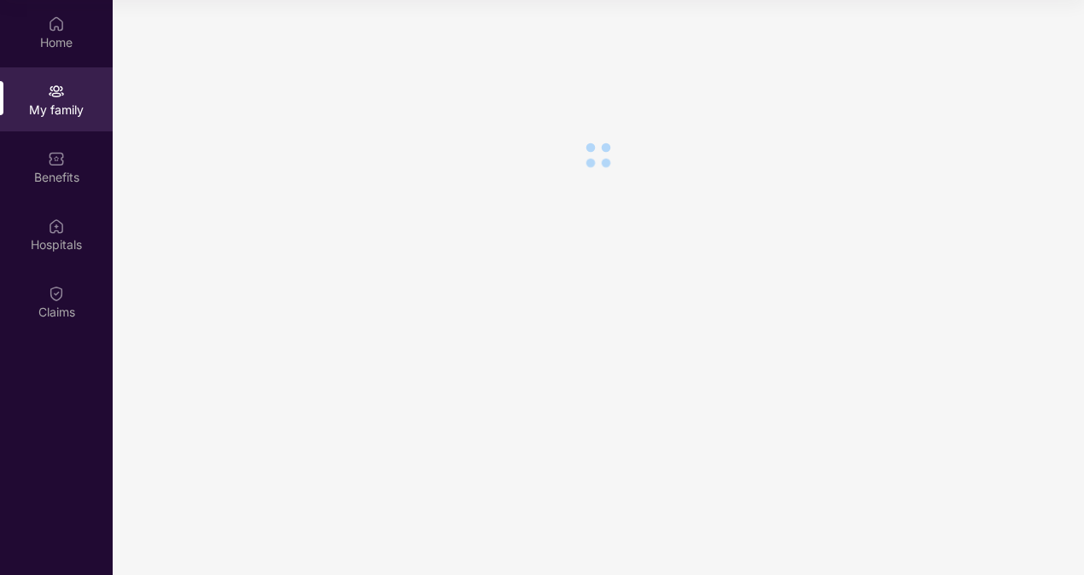
click at [67, 69] on div "My family" at bounding box center [56, 99] width 113 height 64
drag, startPoint x: 66, startPoint y: 64, endPoint x: 67, endPoint y: 55, distance: 9.4
click at [67, 55] on div "Home" at bounding box center [56, 32] width 113 height 64
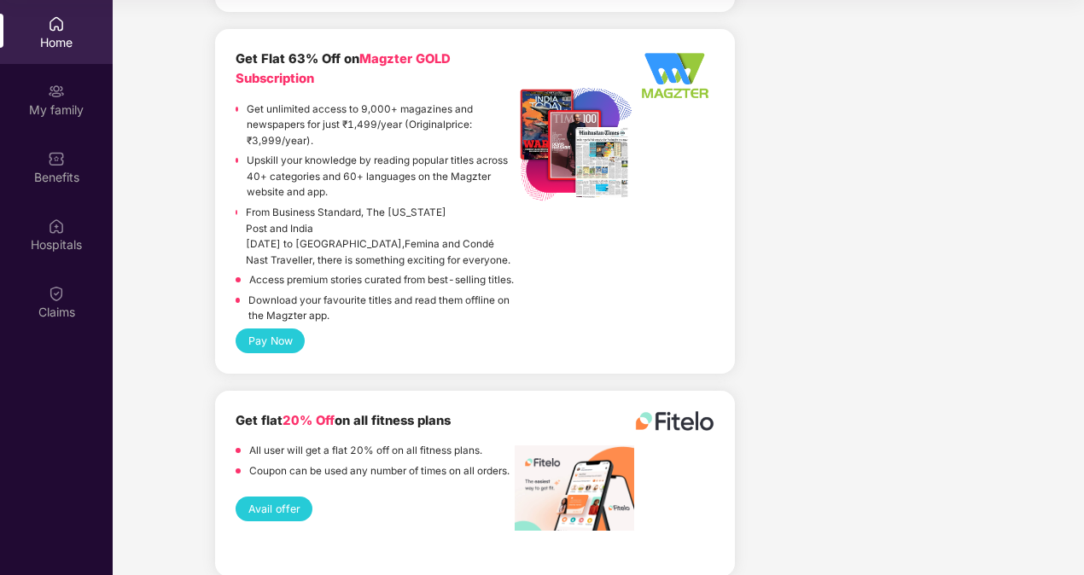
scroll to position [3762, 0]
